Goal: Obtain resource: Download file/media

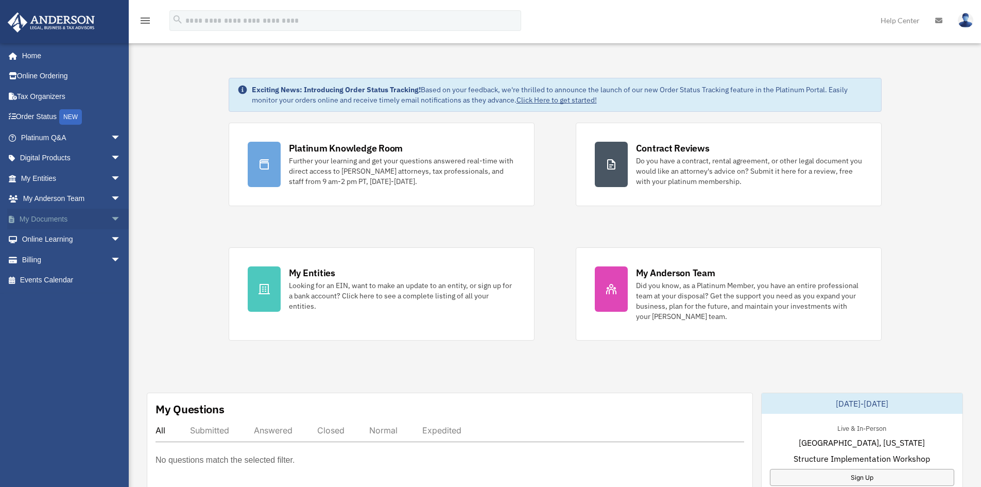
click at [111, 218] on span "arrow_drop_down" at bounding box center [121, 219] width 21 height 21
click at [40, 237] on link "Box" at bounding box center [75, 239] width 122 height 21
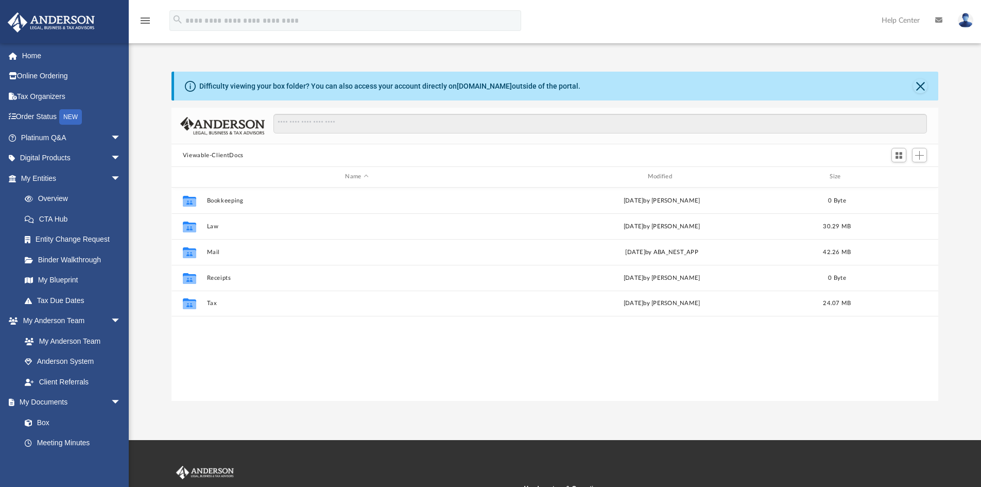
scroll to position [227, 759]
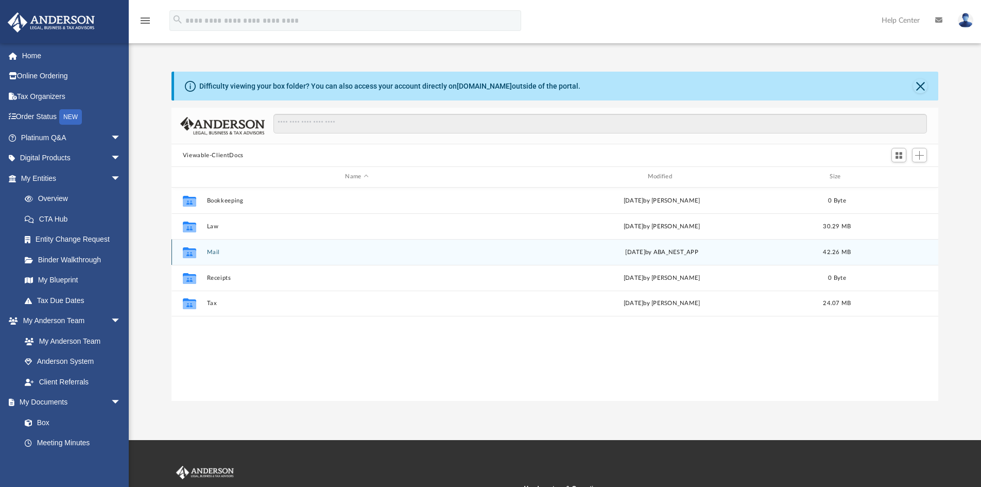
click at [214, 253] on button "Mail" at bounding box center [356, 252] width 300 height 7
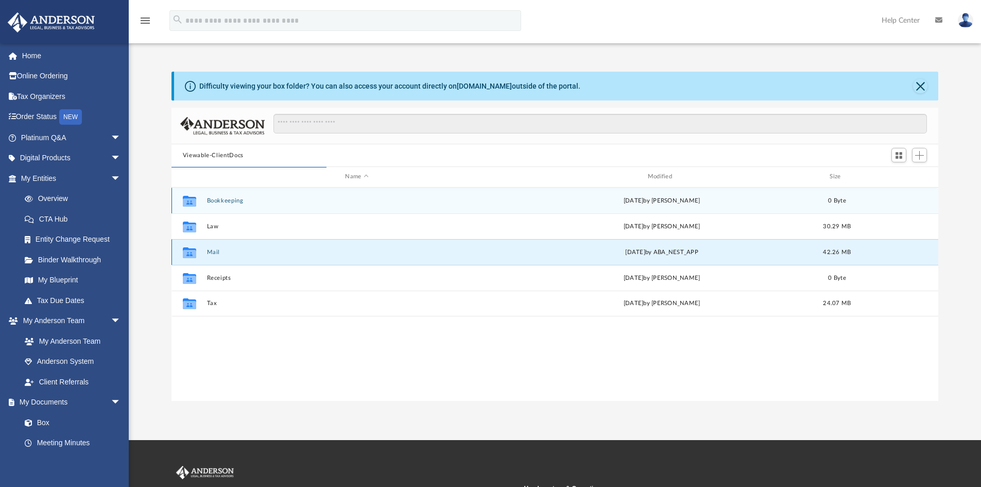
scroll to position [195, 759]
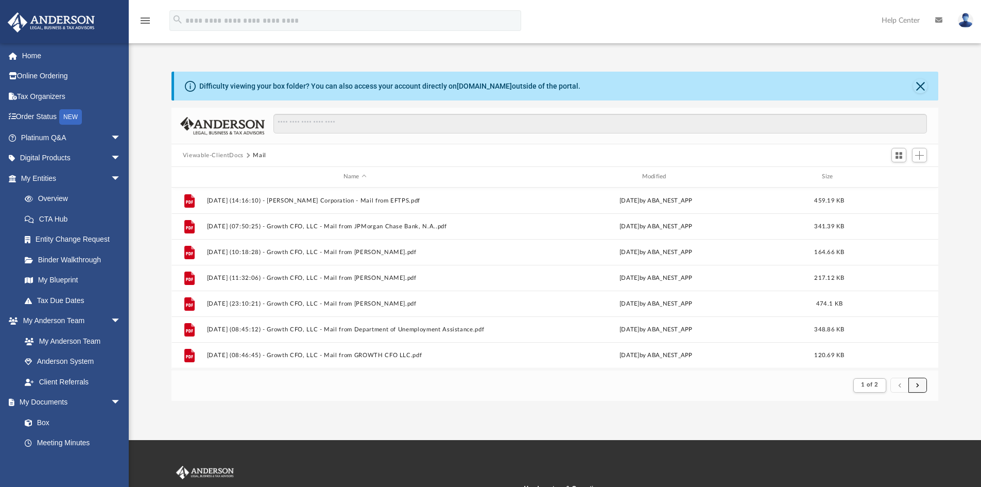
click at [917, 384] on span "submit" at bounding box center [917, 385] width 3 height 6
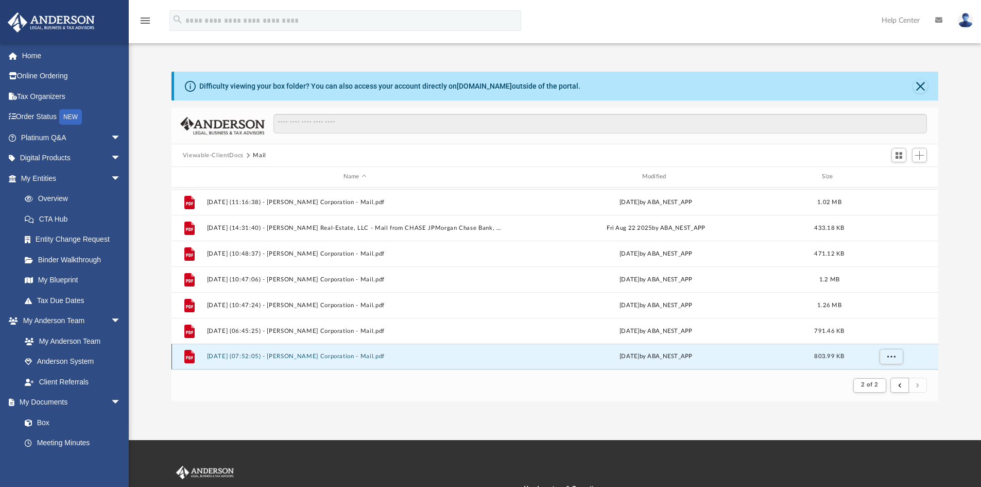
click at [328, 354] on button "[DATE] (07:52:05) - [PERSON_NAME] Corporation - Mail.pdf" at bounding box center [354, 356] width 297 height 7
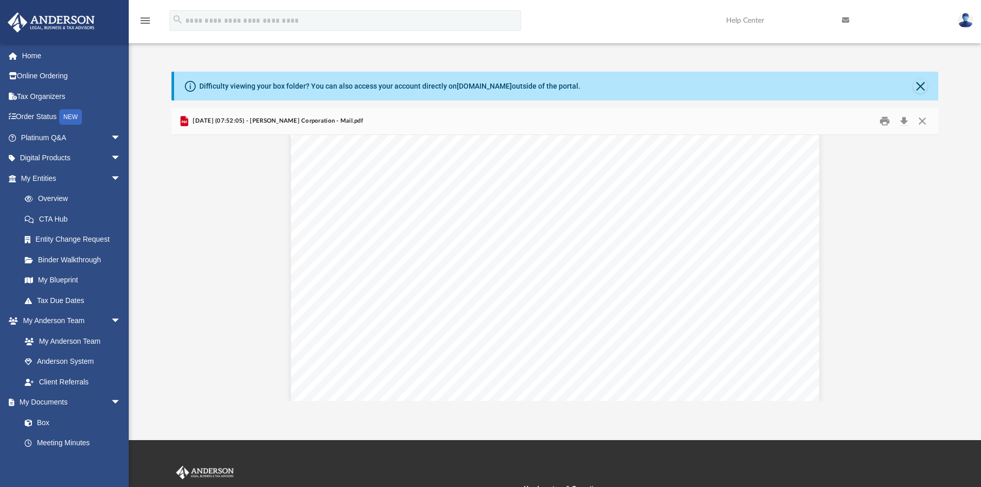
scroll to position [0, 0]
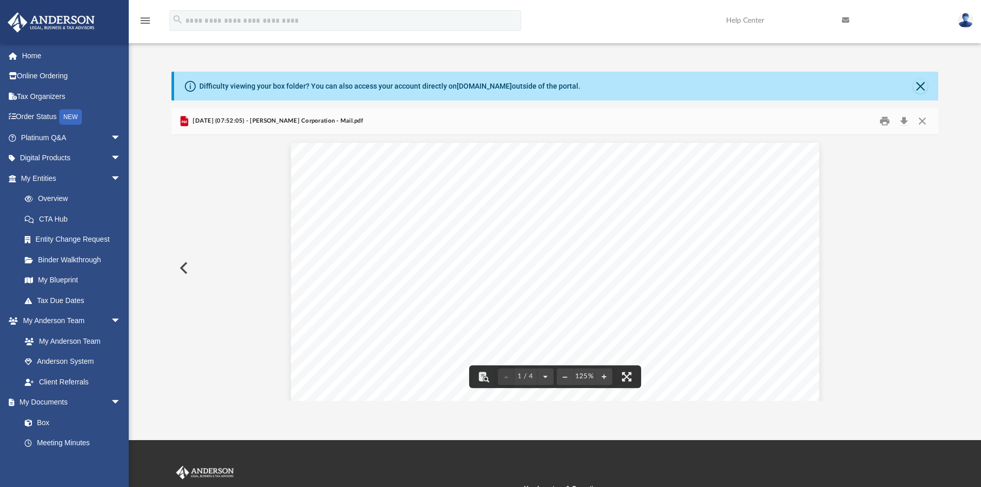
click at [187, 271] on button "Preview" at bounding box center [182, 267] width 23 height 29
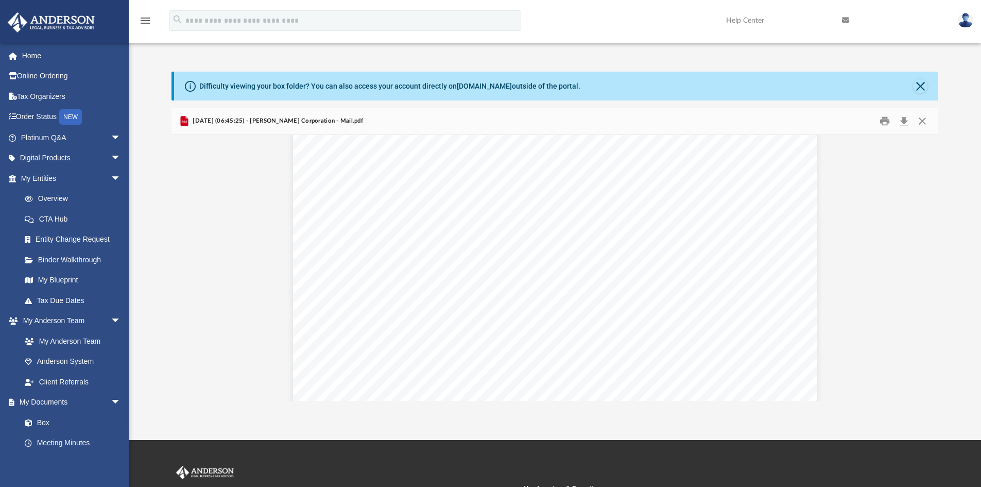
scroll to position [309, 0]
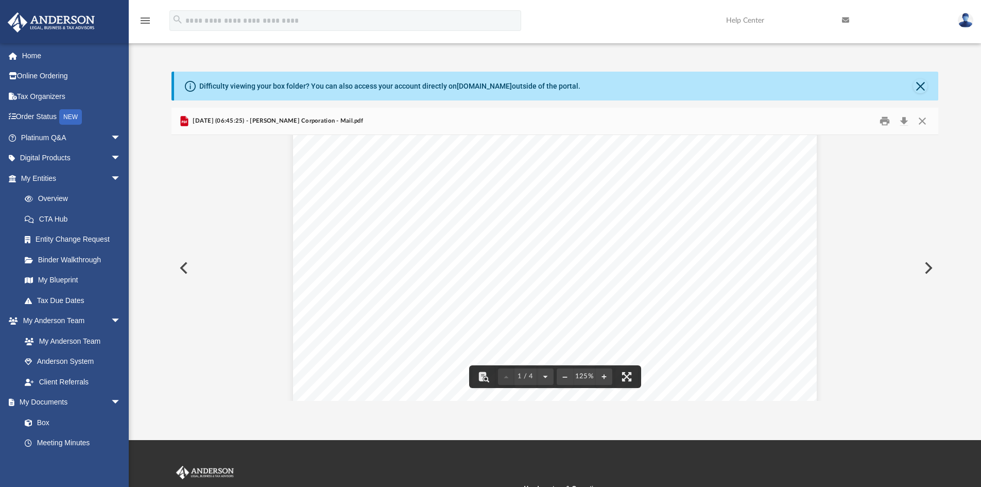
click at [185, 270] on button "Preview" at bounding box center [182, 267] width 23 height 29
click at [929, 262] on button "Preview" at bounding box center [927, 267] width 23 height 29
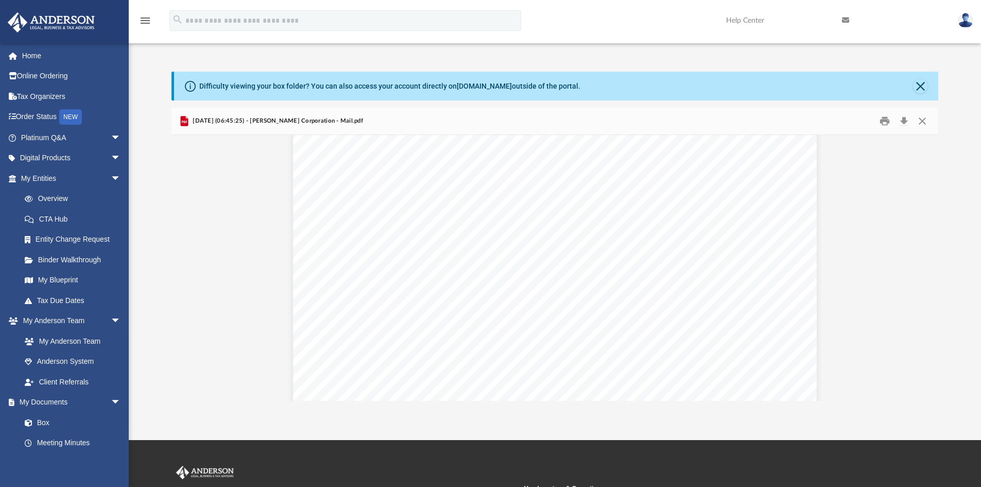
scroll to position [0, 0]
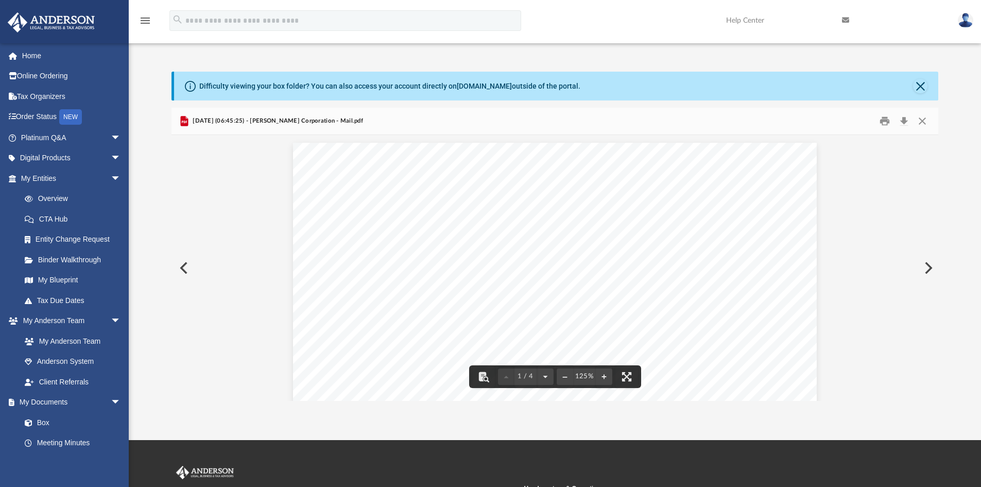
click at [184, 270] on button "Preview" at bounding box center [182, 267] width 23 height 29
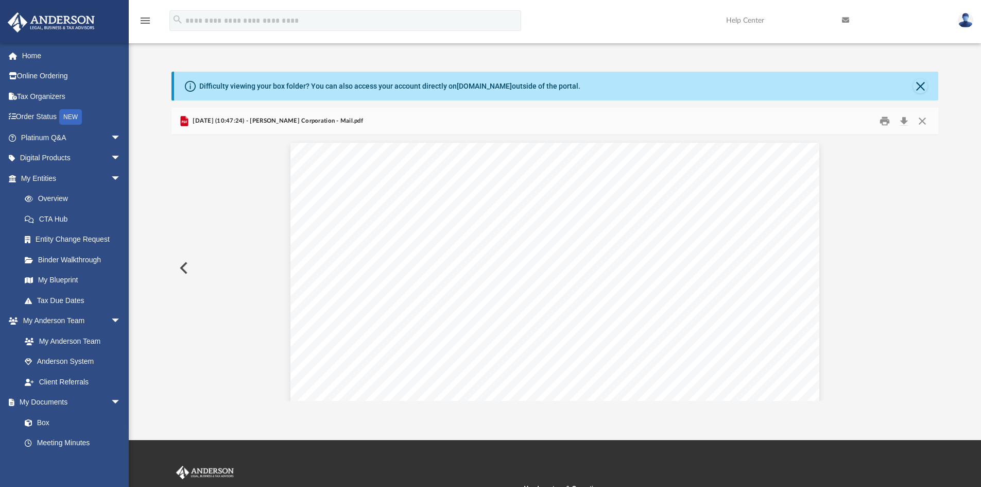
click at [184, 270] on button "Preview" at bounding box center [182, 267] width 23 height 29
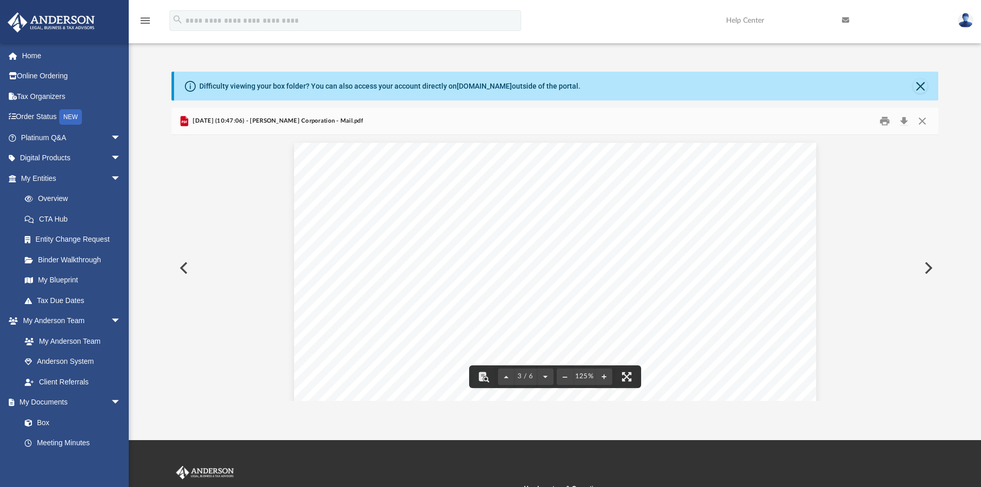
click at [181, 266] on button "Preview" at bounding box center [182, 267] width 23 height 29
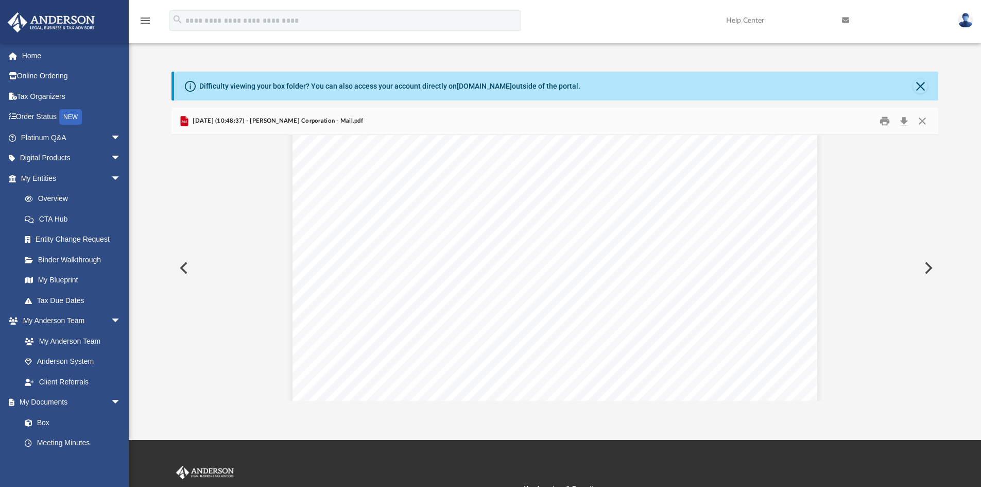
scroll to position [875, 0]
click at [922, 116] on button "Close" at bounding box center [922, 121] width 19 height 16
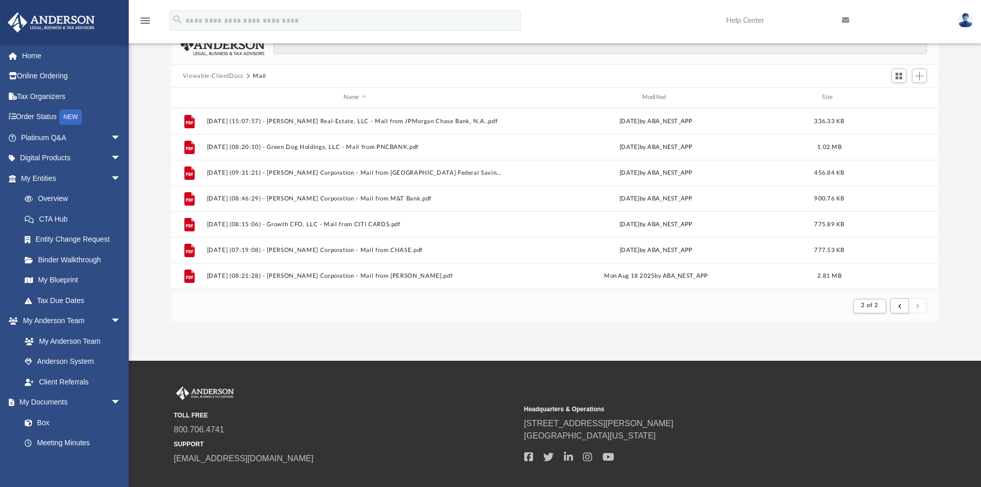
scroll to position [0, 0]
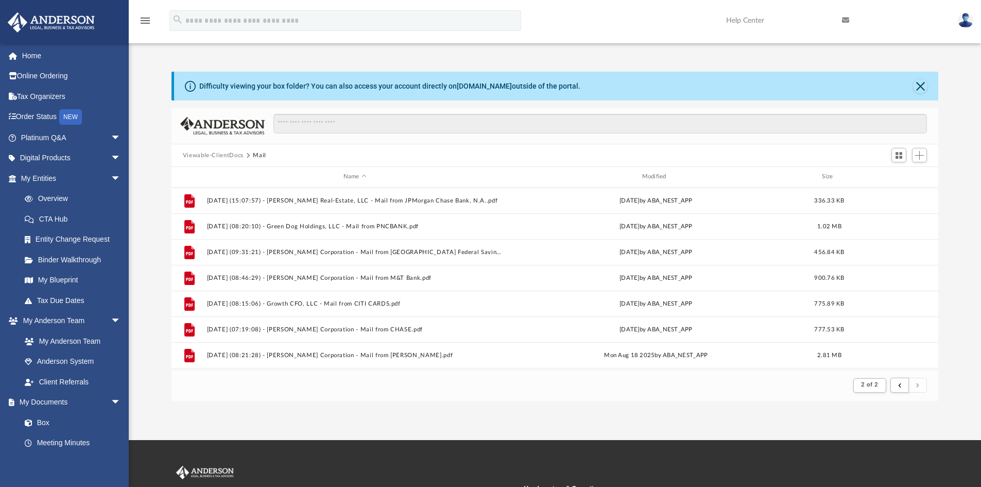
click at [966, 21] on img at bounding box center [965, 20] width 15 height 15
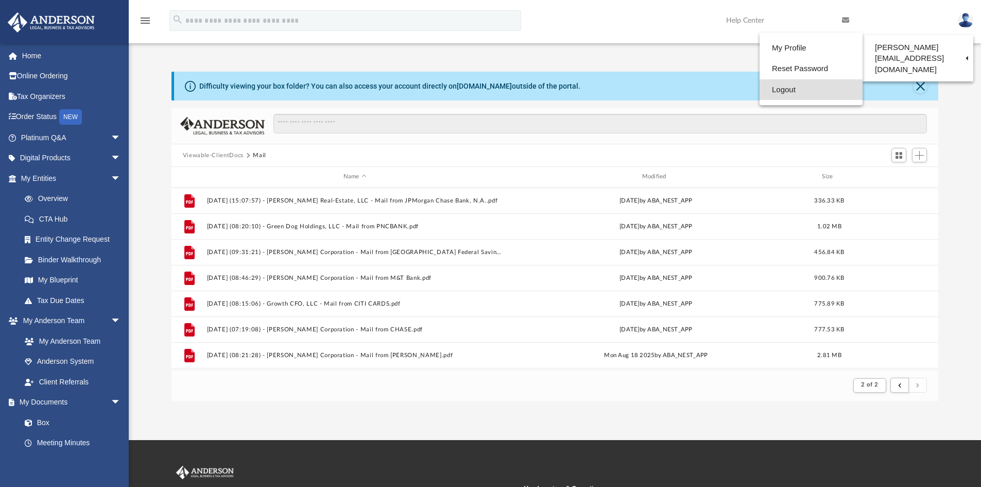
click at [780, 89] on link "Logout" at bounding box center [810, 89] width 103 height 21
